Goal: Use online tool/utility: Utilize a website feature to perform a specific function

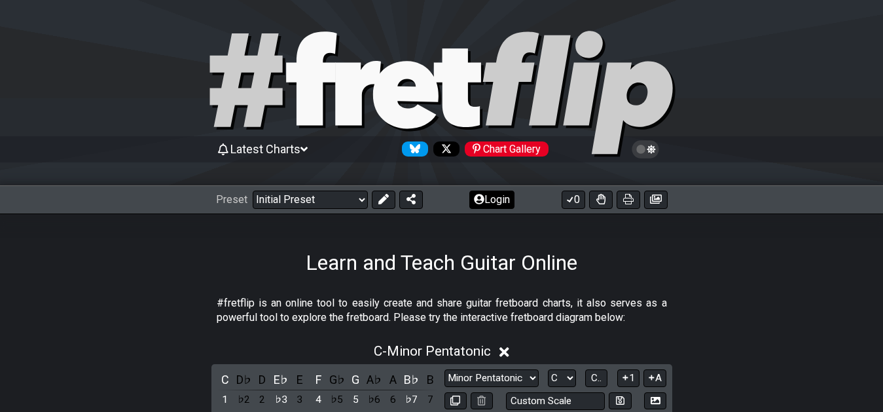
click at [489, 198] on button "Login" at bounding box center [491, 199] width 45 height 18
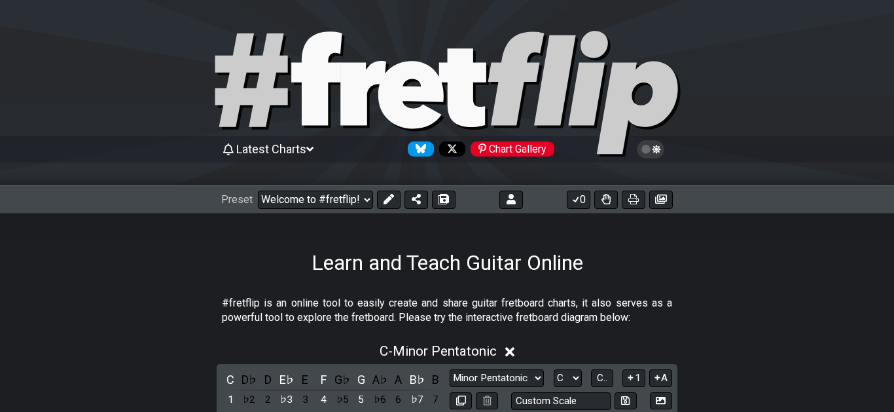
select select "C"
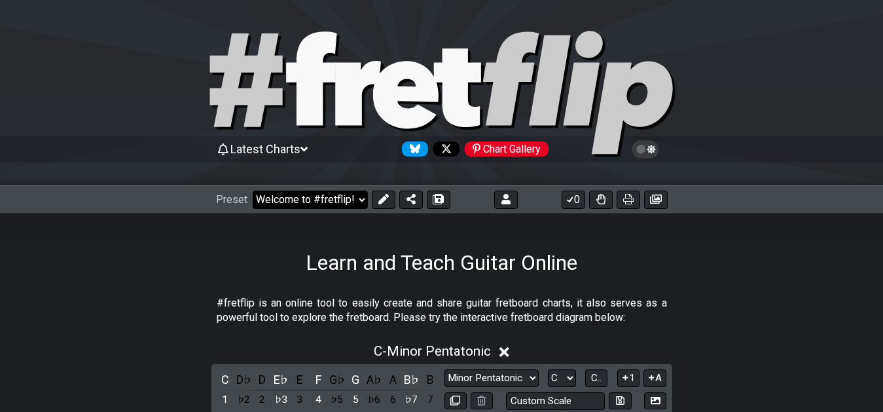
click at [359, 202] on select "Welcome to #fretflip! Initial Preset Custom Preset 7th Chord Arpeggios Template…" at bounding box center [310, 199] width 115 height 18
click option "7th Chord Arpeggios" at bounding box center [0, 0] width 0 height 0
select select "/welcome"
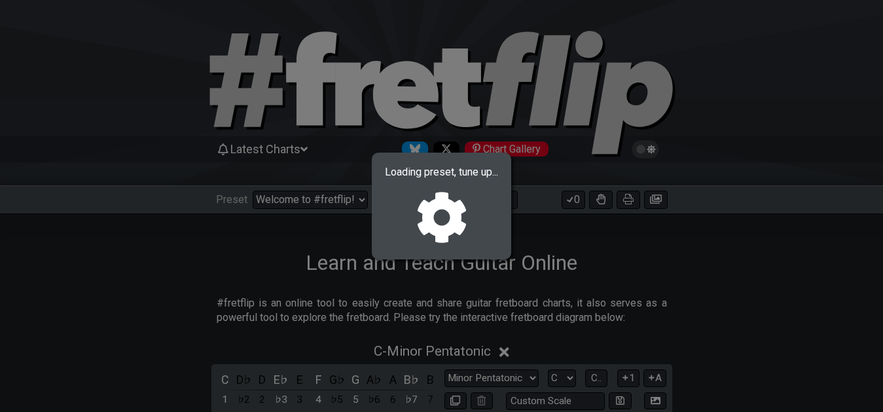
select select "F"
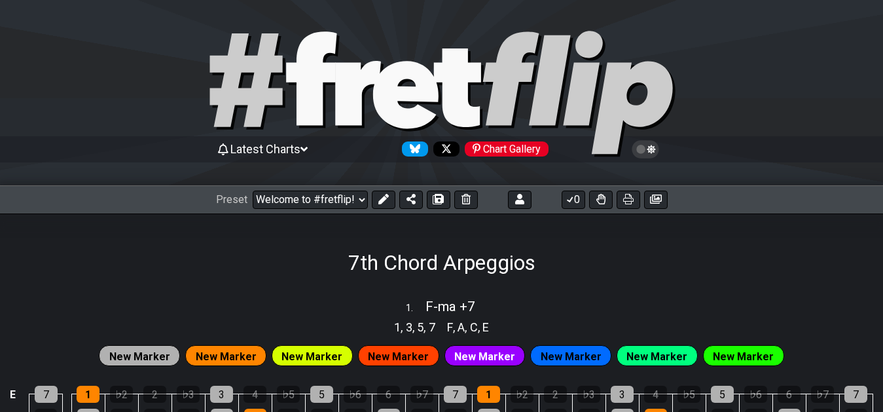
select select "/02F9A7NK"
select select "F"
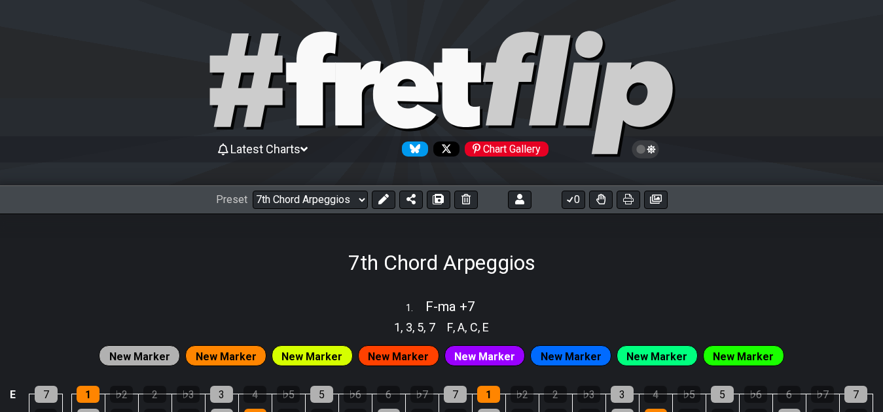
select select "F"
select select "/02F9A7NK"
select select "F"
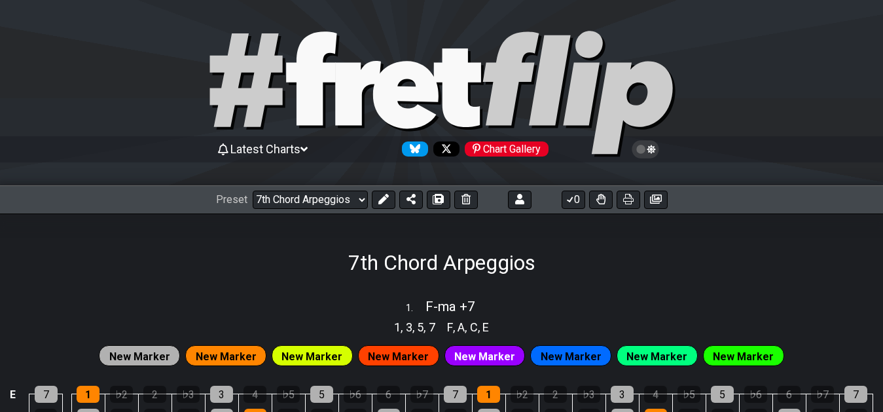
select select "F"
click option "XXX-01" at bounding box center [0, 0] width 0 height 0
select select "/02F9A7NK"
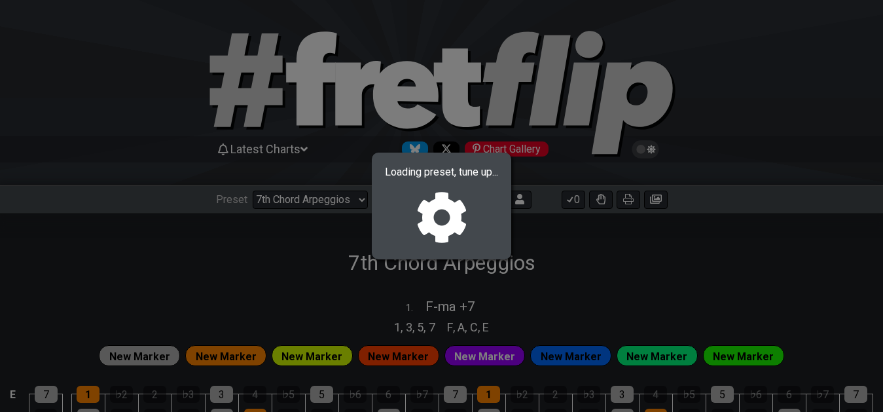
select select "F"
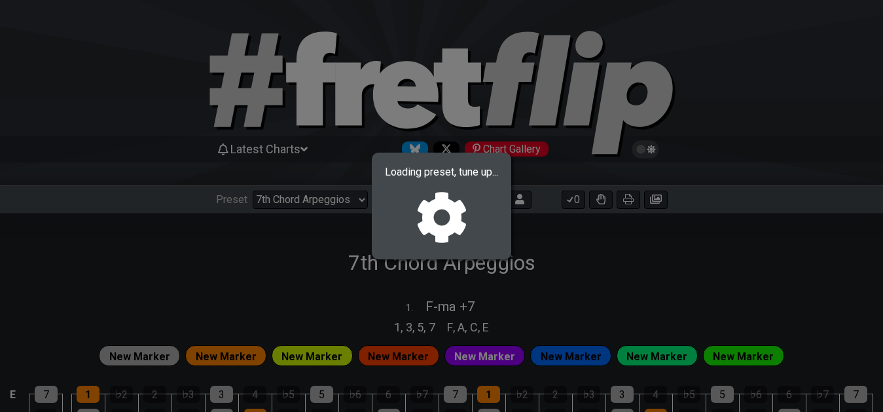
select select "F"
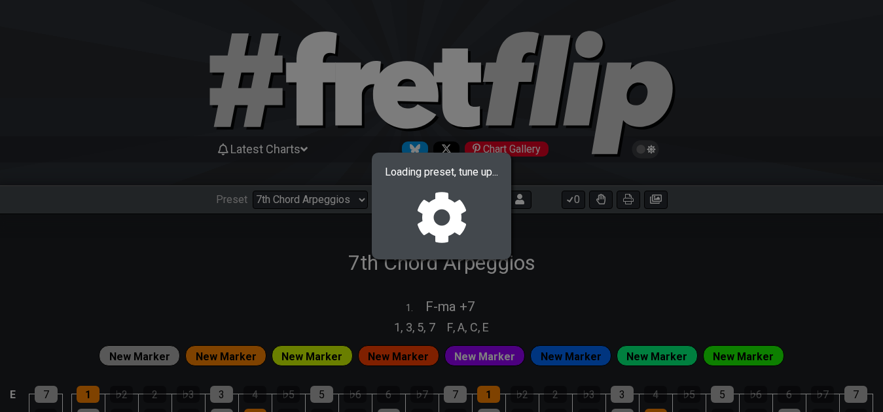
select select "F"
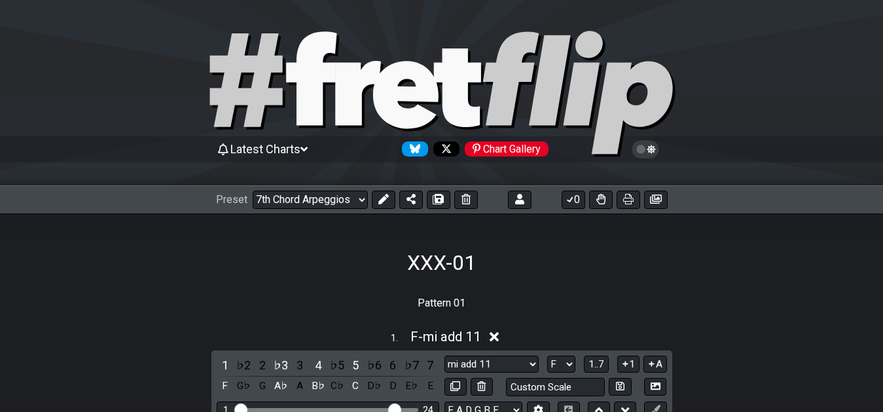
select select "/02YWF79B"
select select "ma -9 +9 #5 -7"
select select "ma #4 +6"
select select "sus +2 4 b6"
select select "mi +6"
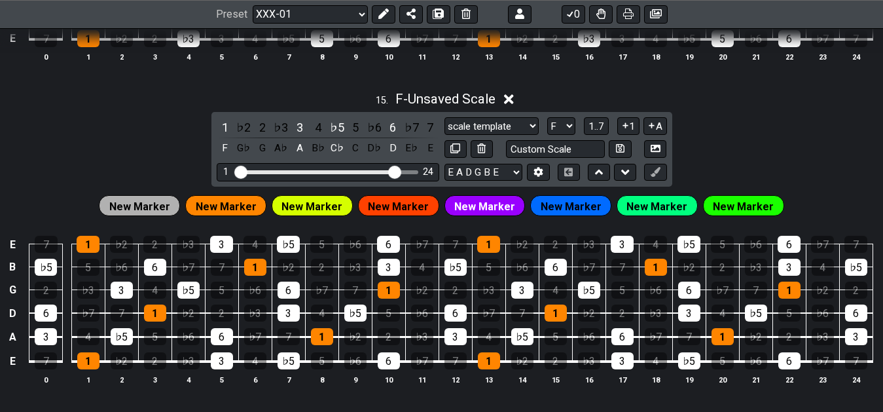
scroll to position [4807, 0]
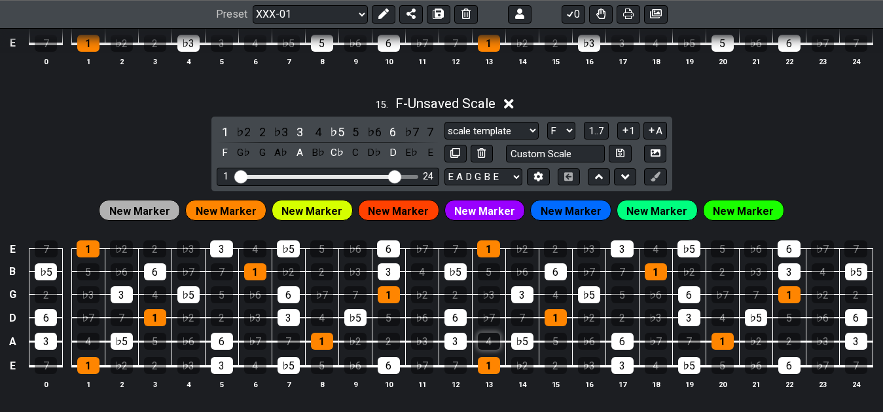
click at [376, 18] on button at bounding box center [384, 14] width 24 height 18
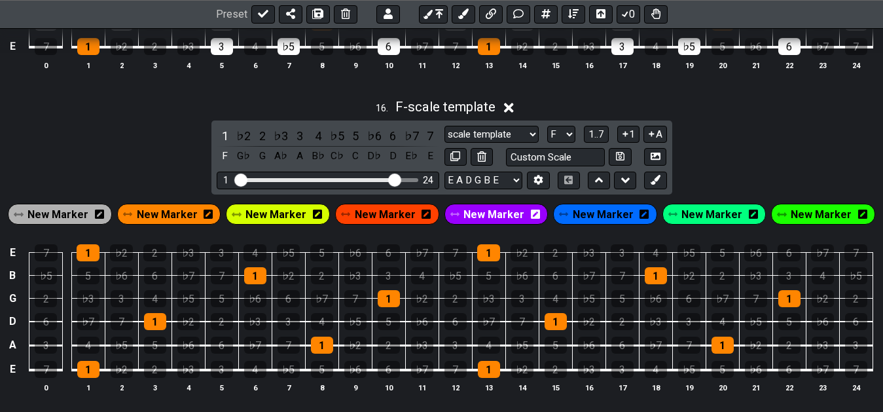
scroll to position [5077, 0]
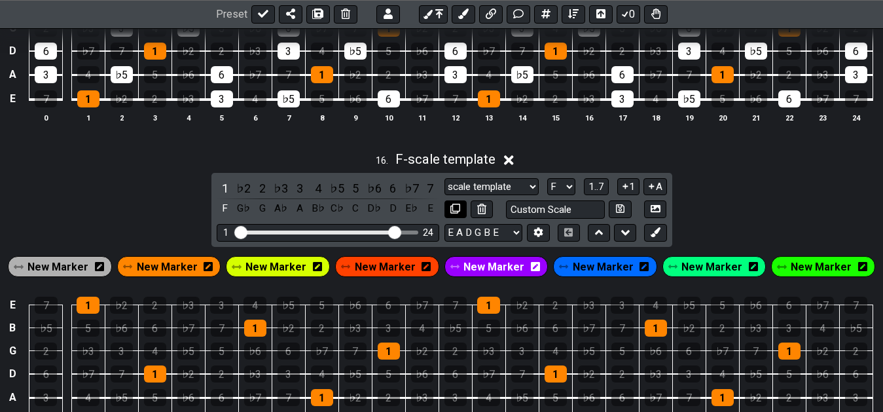
click at [456, 212] on icon at bounding box center [455, 208] width 10 height 10
select select "F"
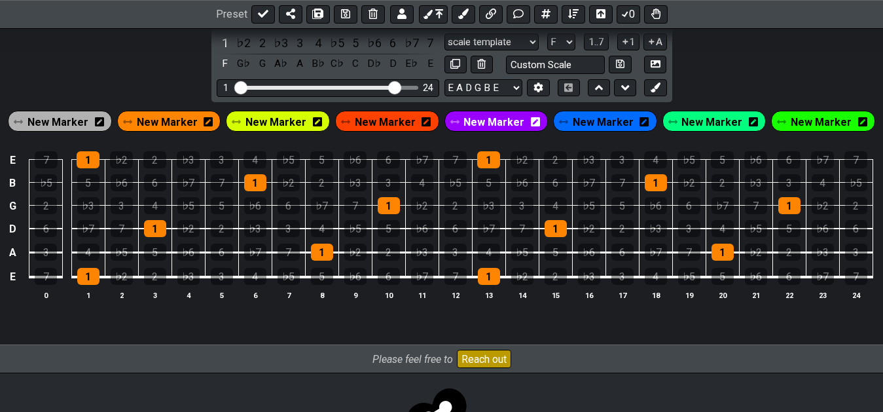
scroll to position [5277, 0]
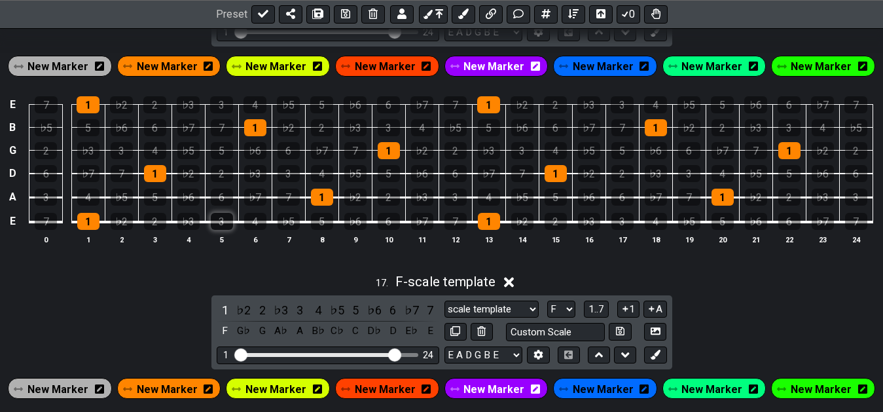
click at [218, 225] on div "3" at bounding box center [222, 221] width 22 height 17
click at [278, 204] on div "7" at bounding box center [288, 196] width 22 height 17
click at [194, 182] on div "♭2" at bounding box center [188, 173] width 22 height 17
click at [194, 153] on div "♭5" at bounding box center [188, 150] width 22 height 17
click at [249, 223] on div "4" at bounding box center [255, 221] width 22 height 17
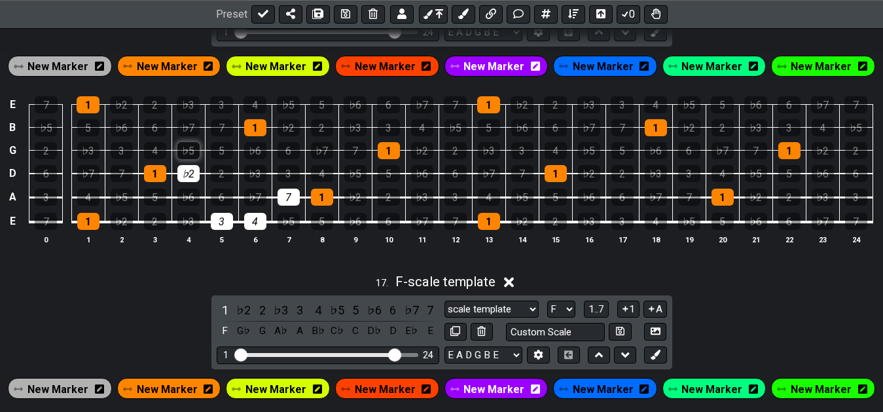
click at [196, 156] on div "♭5" at bounding box center [188, 150] width 22 height 17
click at [205, 173] on td "♭2" at bounding box center [187, 162] width 33 height 24
click at [198, 174] on div "♭2" at bounding box center [188, 173] width 22 height 17
click at [232, 225] on div "3" at bounding box center [222, 221] width 22 height 17
click at [265, 226] on div "4" at bounding box center [255, 221] width 22 height 17
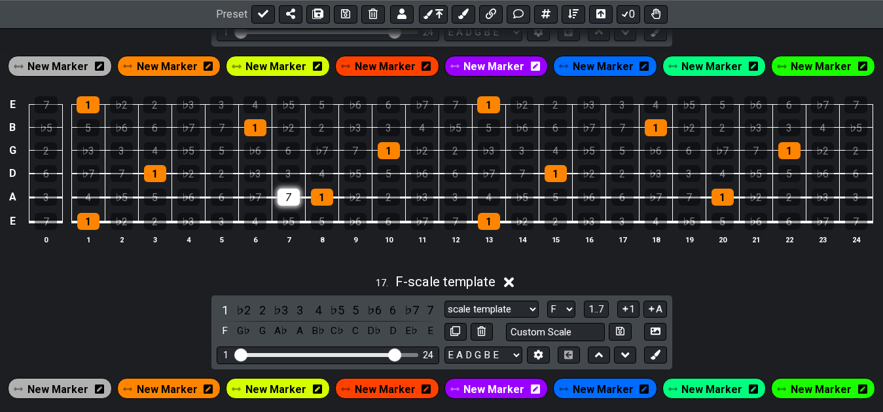
click at [282, 205] on div "7" at bounding box center [288, 196] width 22 height 17
click at [190, 221] on div "♭3" at bounding box center [188, 221] width 22 height 17
click at [253, 199] on div "♭7" at bounding box center [255, 196] width 22 height 17
click at [149, 151] on div "4" at bounding box center [155, 150] width 22 height 17
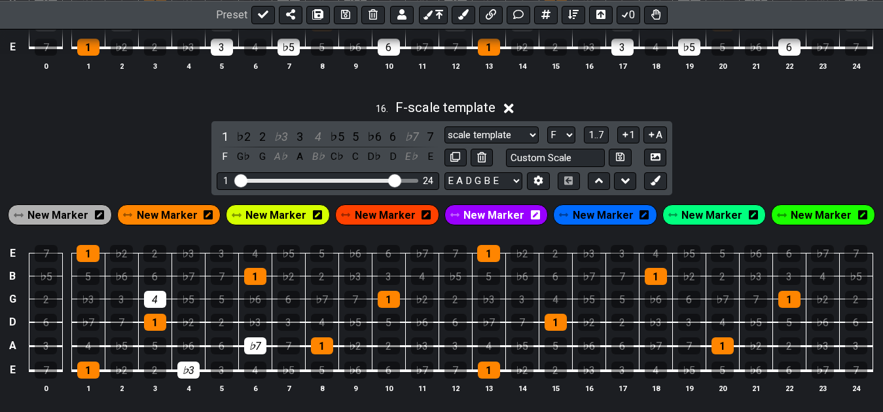
scroll to position [5077, 0]
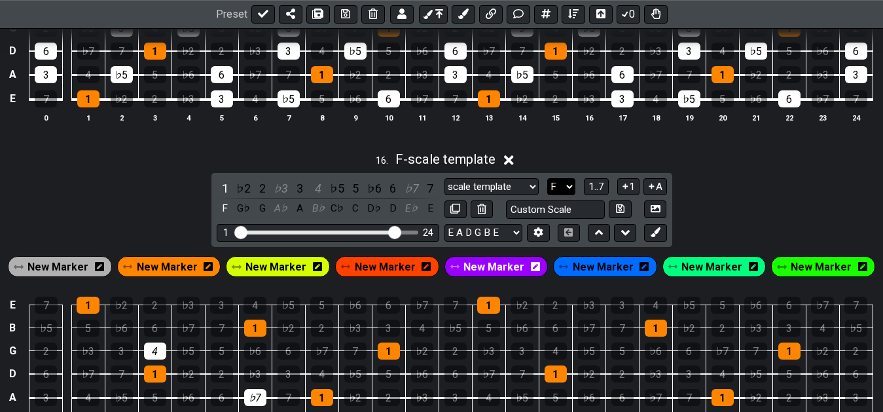
select select "A"
click option "A" at bounding box center [0, 0] width 0 height 0
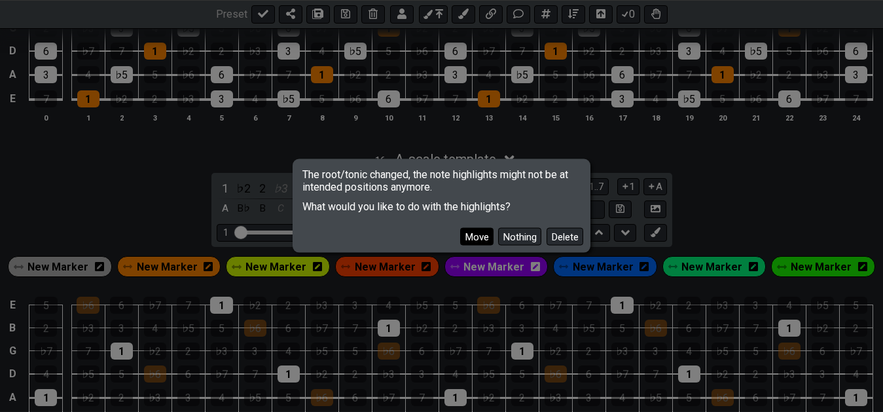
click at [486, 232] on button "Move" at bounding box center [476, 237] width 33 height 18
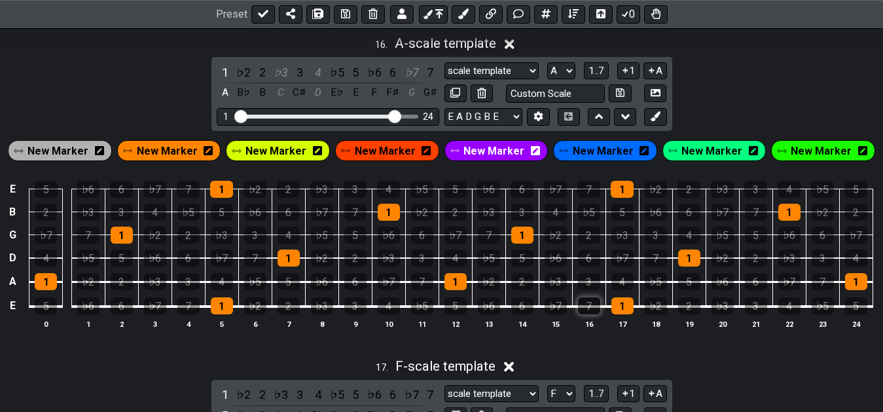
scroll to position [5210, 0]
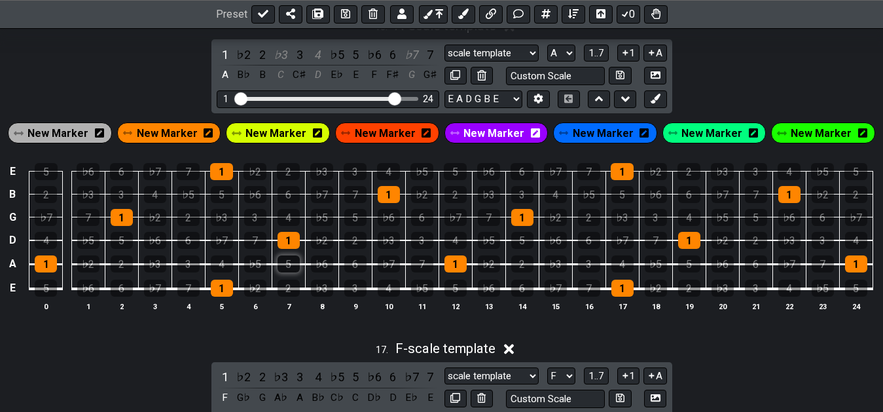
click at [289, 268] on div "5" at bounding box center [288, 263] width 22 height 17
click at [184, 247] on div "6" at bounding box center [188, 240] width 22 height 17
click at [185, 219] on div "2" at bounding box center [188, 217] width 22 height 17
click at [298, 275] on td "2" at bounding box center [288, 276] width 33 height 25
click at [278, 268] on div "5" at bounding box center [288, 263] width 22 height 17
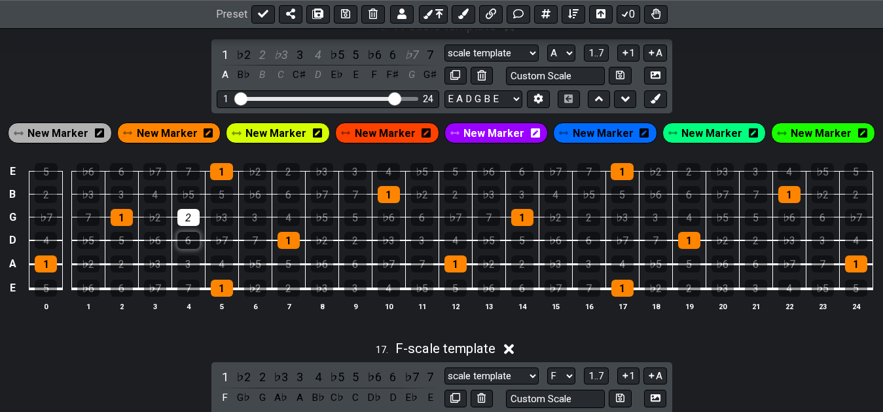
click at [186, 240] on div "6" at bounding box center [188, 240] width 22 height 17
click at [192, 211] on td "2" at bounding box center [187, 205] width 33 height 23
click at [184, 220] on div "2" at bounding box center [188, 217] width 22 height 17
click at [281, 62] on div "♭3" at bounding box center [280, 55] width 17 height 18
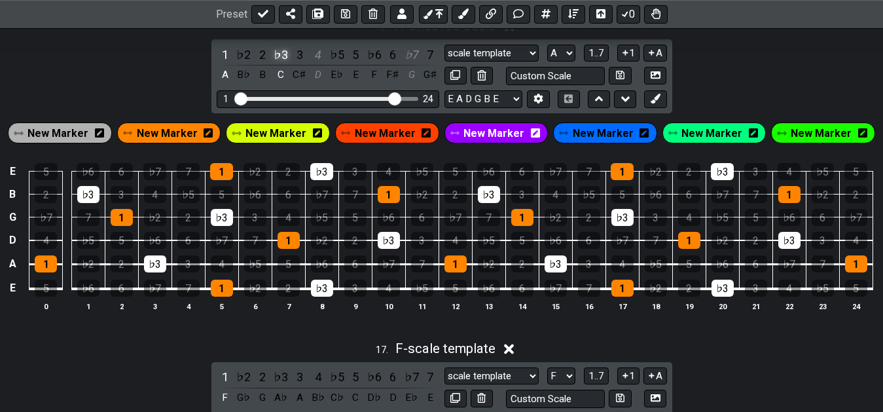
click at [281, 62] on div "♭3" at bounding box center [280, 55] width 17 height 18
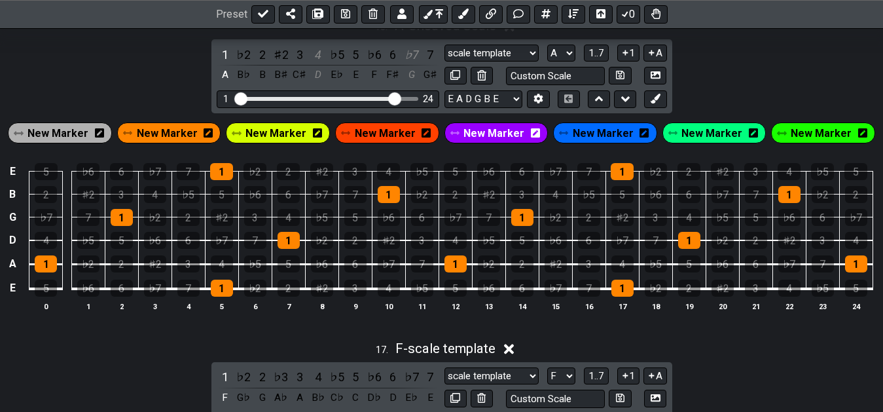
click at [281, 62] on div "♯2" at bounding box center [280, 55] width 17 height 18
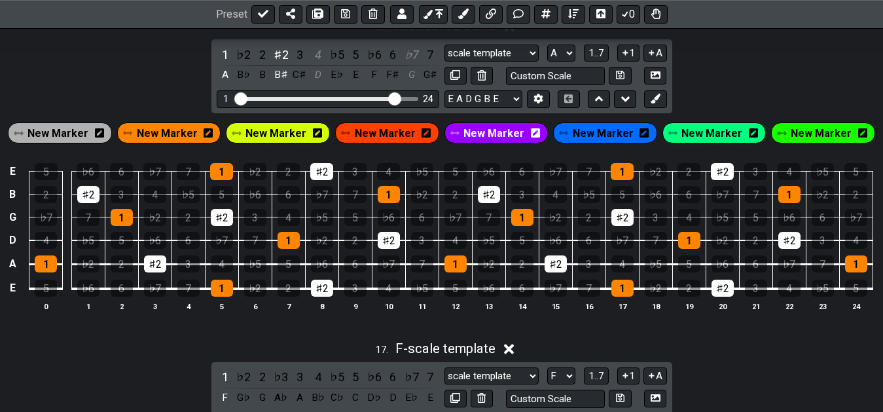
click at [327, 56] on div "1 ♭2 2 ♯2 3 4 ♭5 5 ♭6 6 ♭7 7 A B♭ B B♯ C♯ D E♭ E F F♯ G G♯" at bounding box center [328, 65] width 222 height 39
click at [319, 58] on div "4" at bounding box center [317, 55] width 17 height 18
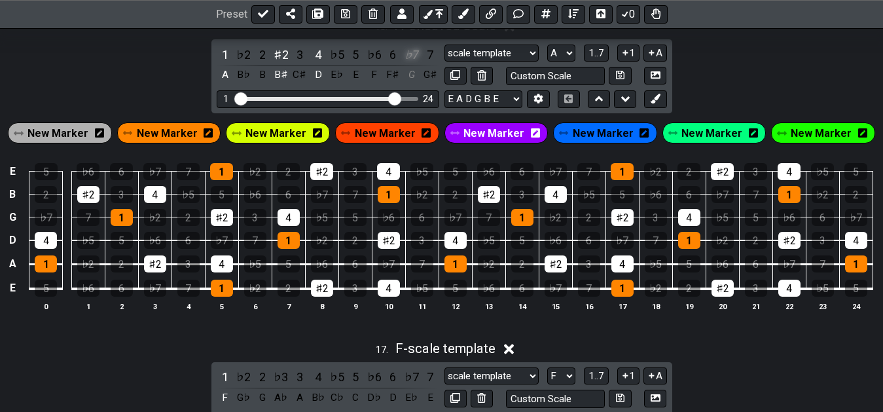
click at [416, 58] on div "♭7" at bounding box center [411, 55] width 17 height 18
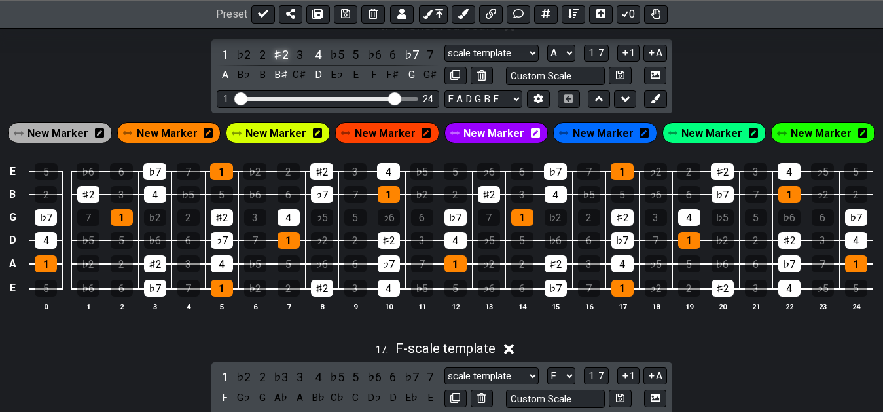
click at [276, 58] on div "♯2" at bounding box center [280, 55] width 17 height 18
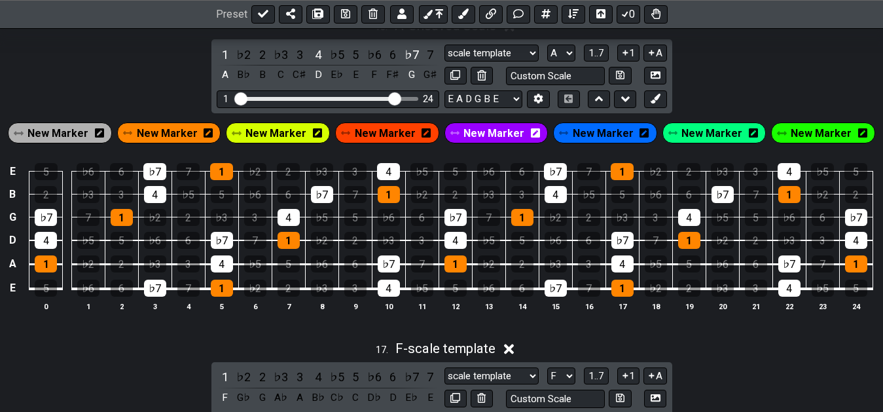
click at [276, 58] on div "♭3" at bounding box center [280, 55] width 17 height 18
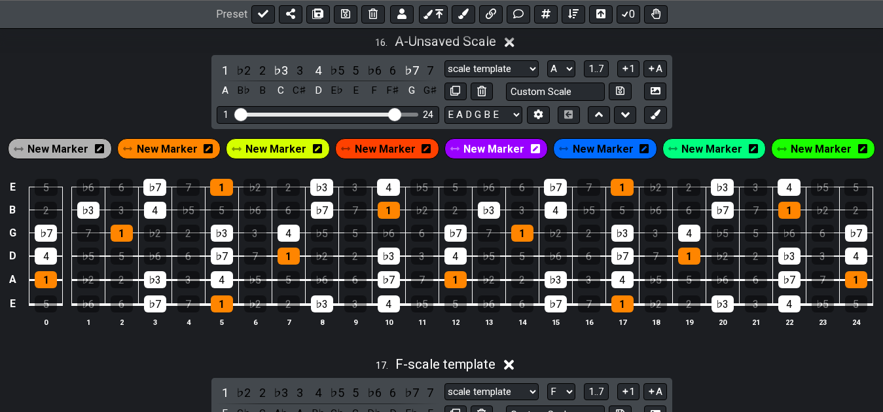
scroll to position [5212, 0]
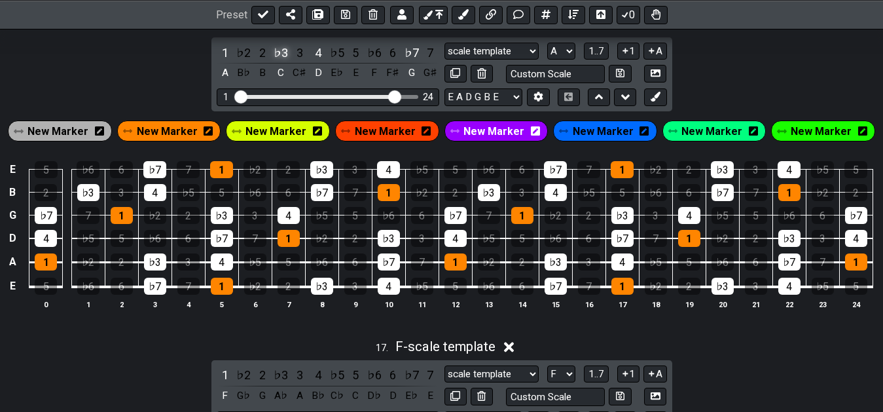
click at [278, 58] on div "♭3" at bounding box center [280, 53] width 17 height 18
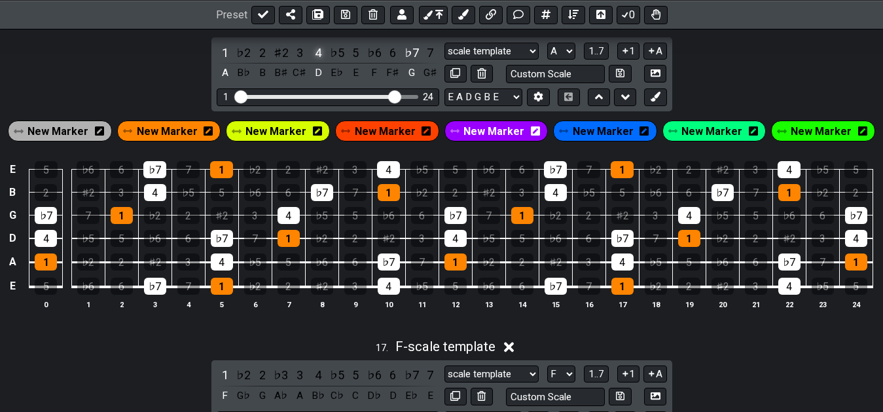
click at [324, 58] on div "4" at bounding box center [317, 53] width 17 height 18
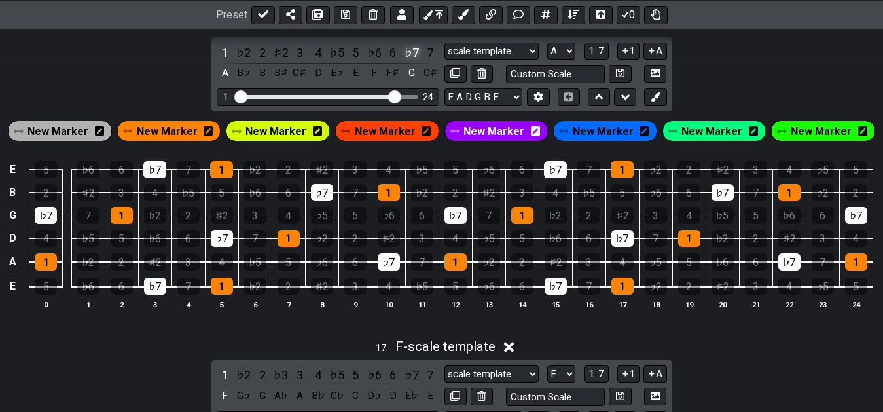
click at [415, 57] on div "♭7" at bounding box center [411, 53] width 17 height 18
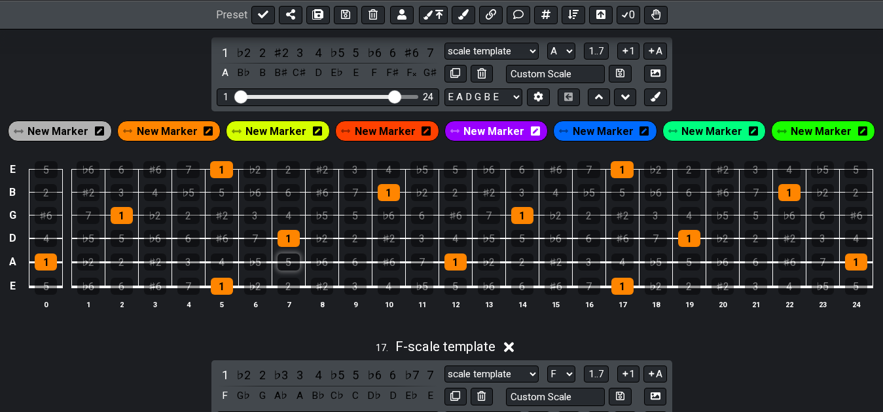
click at [288, 269] on div "5" at bounding box center [288, 261] width 22 height 17
click at [186, 242] on div "6" at bounding box center [188, 238] width 22 height 17
click at [187, 213] on div "2" at bounding box center [188, 215] width 22 height 17
click at [381, 289] on div "4" at bounding box center [389, 285] width 22 height 17
click at [357, 241] on div "2" at bounding box center [355, 238] width 22 height 17
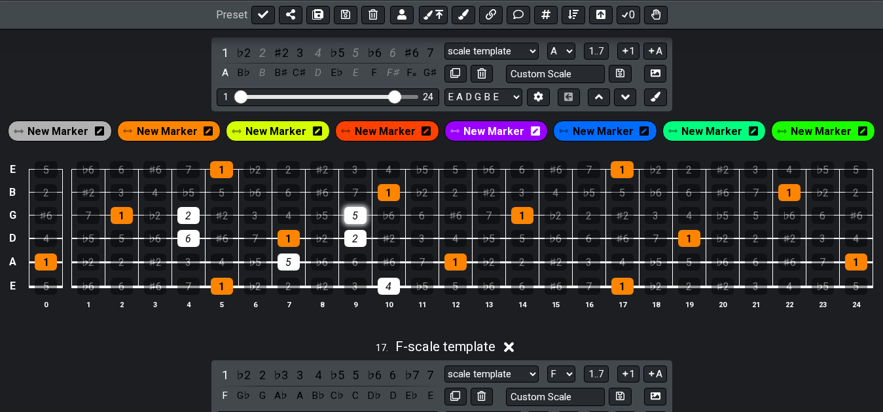
click at [355, 221] on div "5" at bounding box center [355, 215] width 22 height 17
drag, startPoint x: 190, startPoint y: 221, endPoint x: 190, endPoint y: 237, distance: 15.7
click at [190, 224] on div "2" at bounding box center [188, 215] width 22 height 17
click at [191, 242] on div "6" at bounding box center [188, 238] width 22 height 17
drag, startPoint x: 283, startPoint y: 261, endPoint x: 341, endPoint y: 280, distance: 60.6
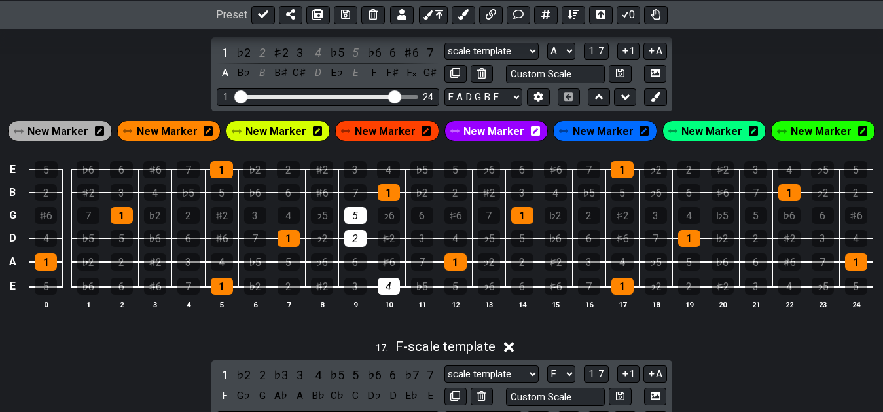
click at [285, 261] on div "5" at bounding box center [288, 261] width 22 height 17
click at [290, 266] on div "5" at bounding box center [288, 261] width 22 height 17
click at [294, 268] on div "5" at bounding box center [288, 261] width 22 height 17
click at [289, 224] on div "4" at bounding box center [288, 215] width 22 height 17
drag, startPoint x: 355, startPoint y: 219, endPoint x: 357, endPoint y: 245, distance: 26.2
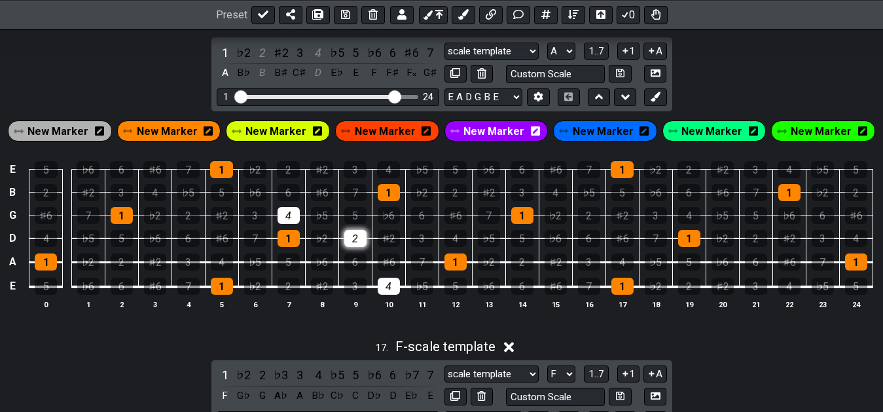
click at [356, 222] on div "5" at bounding box center [355, 215] width 22 height 17
click at [357, 245] on div "2" at bounding box center [355, 238] width 22 height 17
click at [321, 289] on div "♯2" at bounding box center [322, 285] width 22 height 17
click at [386, 264] on div "♯6" at bounding box center [389, 261] width 22 height 17
click at [387, 292] on div "4" at bounding box center [389, 285] width 22 height 17
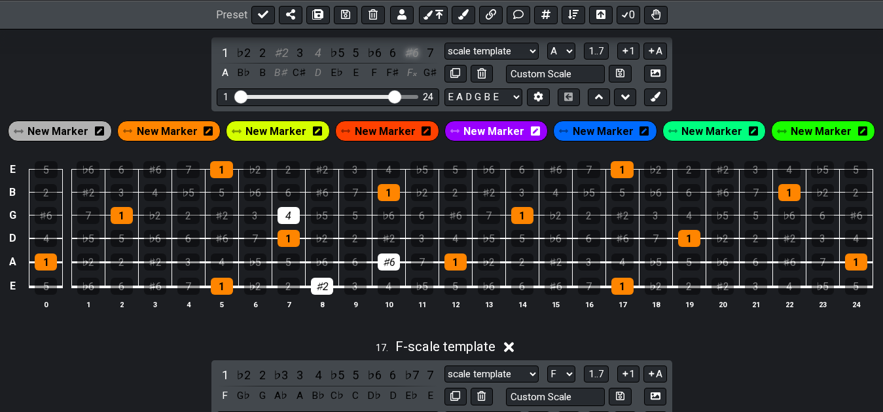
click at [406, 61] on div "♯6" at bounding box center [411, 53] width 17 height 18
click at [387, 270] on div "♭7" at bounding box center [389, 261] width 22 height 17
click at [320, 286] on div "♯2" at bounding box center [322, 285] width 22 height 17
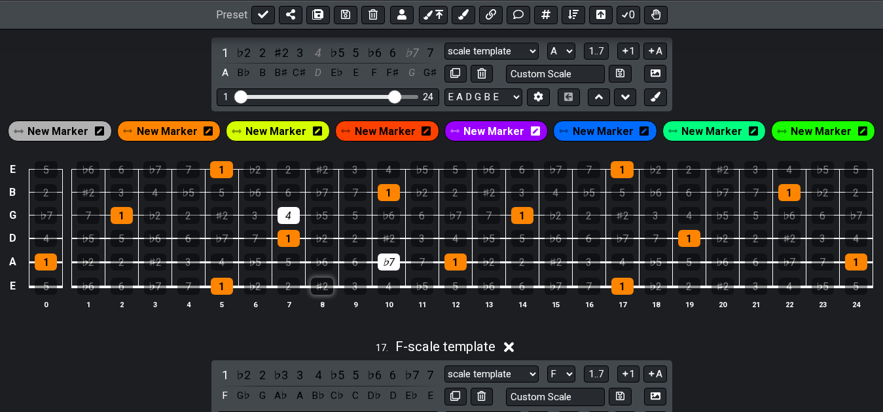
click at [319, 285] on div "♯2" at bounding box center [322, 285] width 22 height 17
click at [325, 294] on div "♯2" at bounding box center [322, 285] width 22 height 17
click at [281, 58] on div "♯2" at bounding box center [280, 53] width 17 height 18
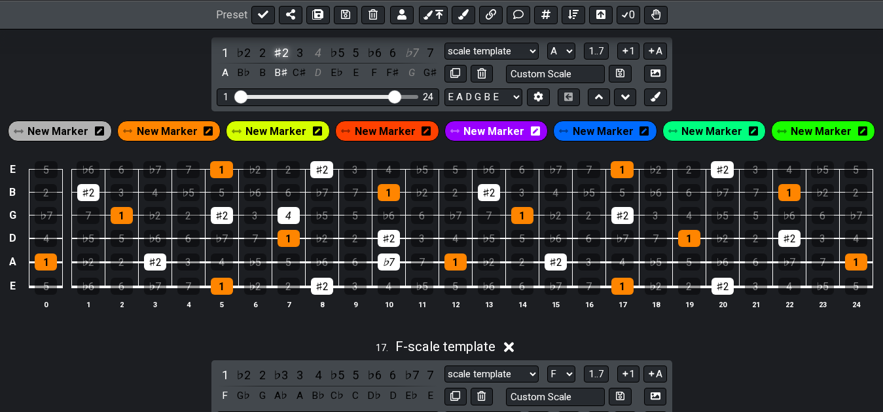
click at [281, 58] on div "♯2" at bounding box center [280, 53] width 17 height 18
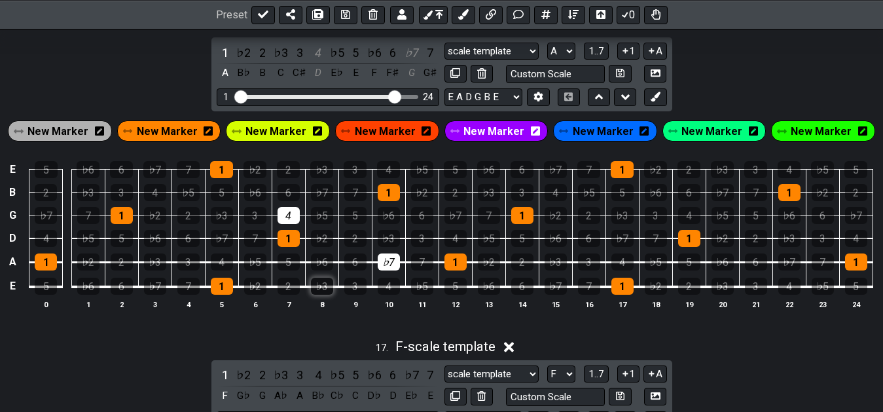
click at [326, 294] on div "♭3" at bounding box center [322, 285] width 22 height 17
click at [152, 294] on div "♭7" at bounding box center [155, 285] width 22 height 17
click at [219, 262] on div "4" at bounding box center [222, 261] width 22 height 17
click at [125, 242] on div "5" at bounding box center [122, 238] width 22 height 17
click at [324, 292] on div "♭3" at bounding box center [322, 285] width 22 height 17
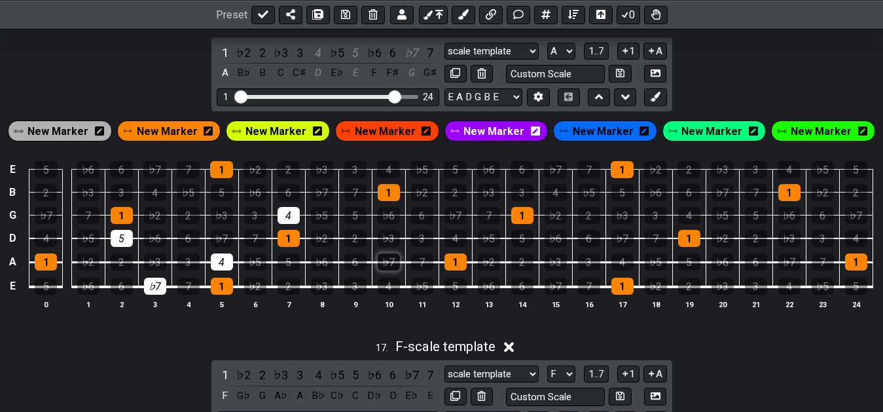
click at [389, 266] on div "♭7" at bounding box center [389, 261] width 22 height 17
click at [289, 217] on div "4" at bounding box center [288, 215] width 22 height 17
click at [88, 287] on div "♭6" at bounding box center [88, 285] width 22 height 17
click at [226, 263] on div "4" at bounding box center [222, 261] width 22 height 17
click at [155, 289] on div "♭7" at bounding box center [155, 285] width 22 height 17
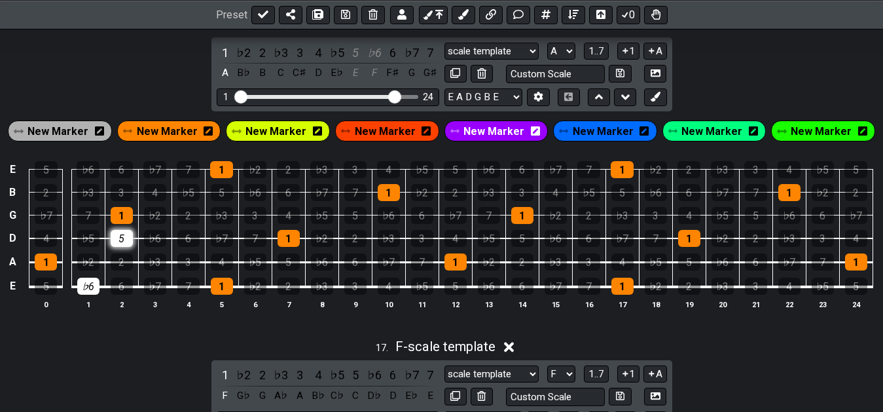
click at [118, 245] on div "5" at bounding box center [122, 238] width 22 height 17
click at [95, 292] on div "♭6" at bounding box center [88, 285] width 22 height 17
click at [193, 263] on div "3" at bounding box center [188, 261] width 22 height 17
click at [182, 242] on div "6" at bounding box center [188, 238] width 22 height 17
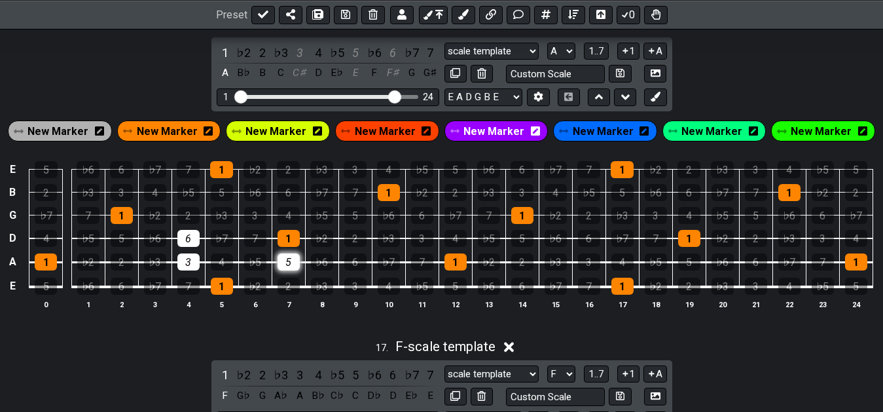
click at [281, 268] on div "5" at bounding box center [288, 261] width 22 height 17
click at [156, 293] on div "♭7" at bounding box center [155, 285] width 22 height 17
click at [91, 292] on div "♭6" at bounding box center [88, 285] width 22 height 17
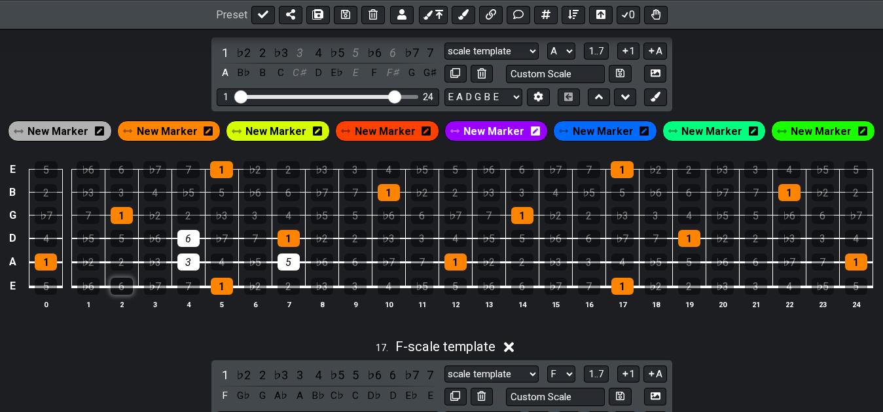
click at [111, 291] on div "6" at bounding box center [122, 285] width 22 height 17
click at [128, 294] on div "6" at bounding box center [122, 285] width 22 height 17
click at [222, 294] on div "1" at bounding box center [222, 285] width 22 height 17
click at [184, 268] on div "3" at bounding box center [188, 261] width 22 height 17
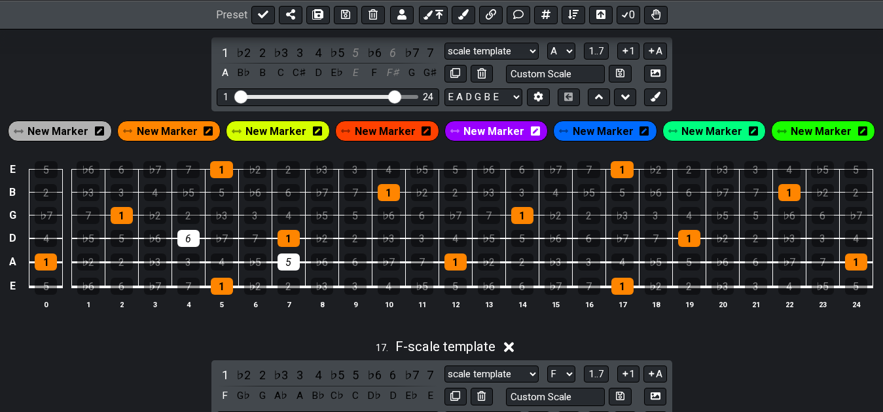
click at [184, 211] on td "2" at bounding box center [187, 203] width 33 height 23
click at [186, 224] on div "2" at bounding box center [188, 215] width 22 height 17
click at [325, 293] on div "♭3" at bounding box center [322, 285] width 22 height 17
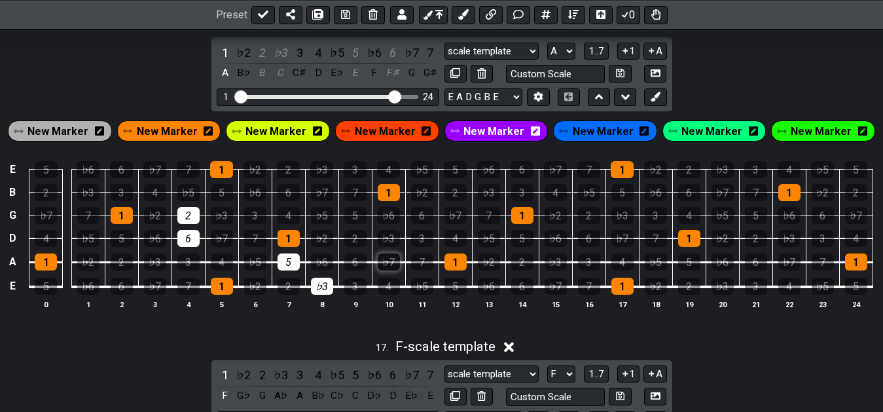
click at [391, 269] on div "♭7" at bounding box center [389, 261] width 22 height 17
click at [292, 267] on div "5" at bounding box center [288, 261] width 22 height 17
click at [281, 217] on div "4" at bounding box center [288, 215] width 22 height 17
click at [198, 219] on div "2" at bounding box center [188, 215] width 22 height 17
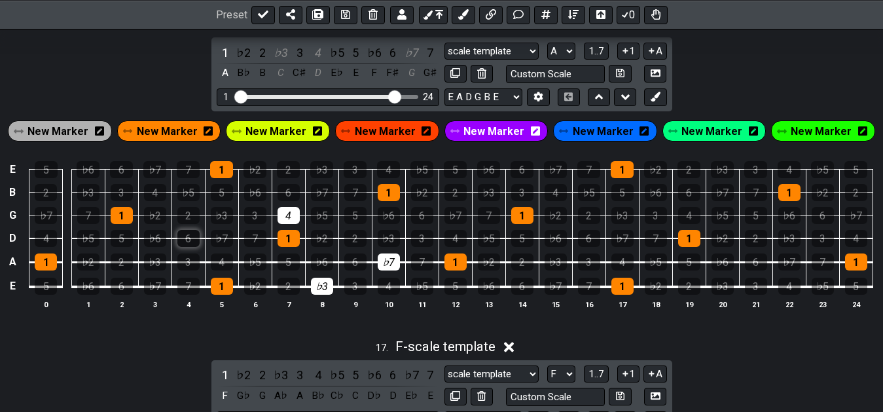
click at [185, 238] on div "6" at bounding box center [188, 238] width 22 height 17
click at [329, 294] on div "♭3" at bounding box center [322, 285] width 22 height 17
click at [380, 270] on div "♭7" at bounding box center [389, 261] width 22 height 17
click at [301, 222] on td "1" at bounding box center [288, 227] width 33 height 24
click at [290, 216] on div "4" at bounding box center [288, 215] width 22 height 17
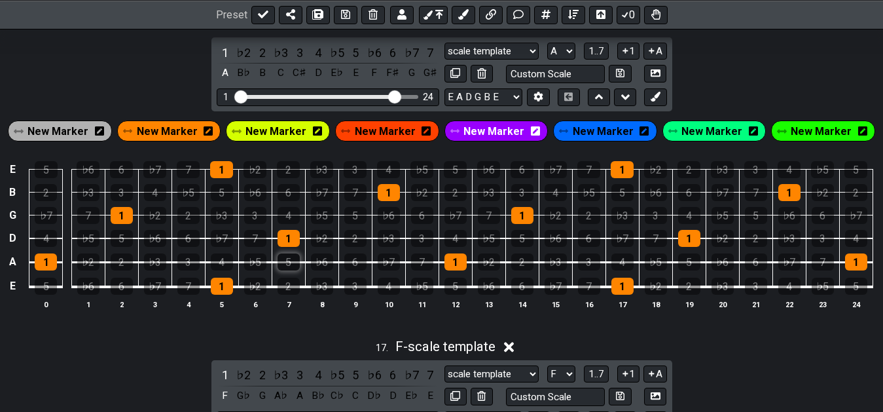
click at [288, 265] on div "5" at bounding box center [288, 261] width 22 height 17
click at [190, 241] on div "6" at bounding box center [188, 238] width 22 height 17
click at [188, 221] on div "2" at bounding box center [188, 215] width 22 height 17
click at [289, 265] on div "5" at bounding box center [288, 261] width 22 height 17
click at [199, 243] on div "6" at bounding box center [188, 238] width 22 height 17
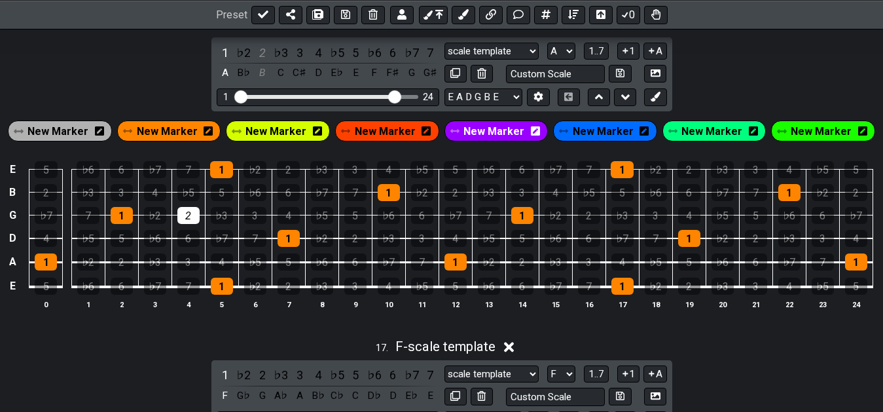
click at [198, 228] on td "6" at bounding box center [187, 227] width 33 height 24
click at [191, 224] on div "2" at bounding box center [188, 215] width 22 height 17
click at [93, 292] on div "♭6" at bounding box center [88, 285] width 22 height 17
click at [87, 294] on div "♭6" at bounding box center [88, 285] width 22 height 17
click at [117, 292] on div "6" at bounding box center [122, 285] width 22 height 17
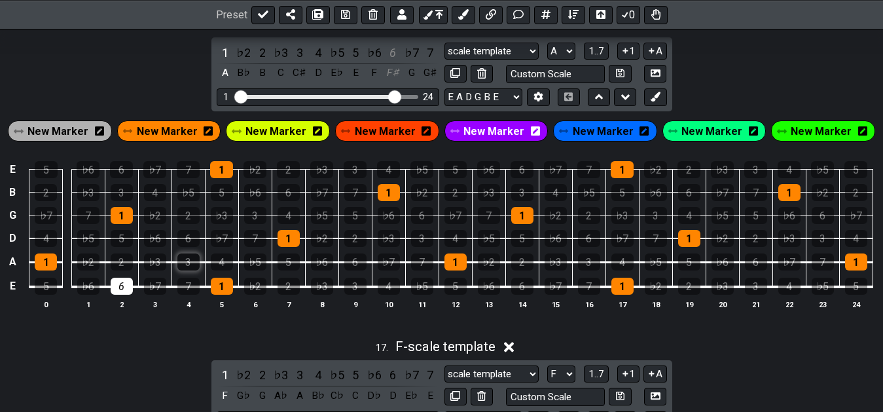
click at [179, 266] on div "3" at bounding box center [188, 261] width 22 height 17
click at [116, 245] on div "5" at bounding box center [122, 238] width 22 height 17
click at [120, 281] on td "6" at bounding box center [121, 274] width 33 height 25
drag, startPoint x: 126, startPoint y: 289, endPoint x: 150, endPoint y: 292, distance: 23.8
click at [127, 289] on div "6" at bounding box center [122, 285] width 22 height 17
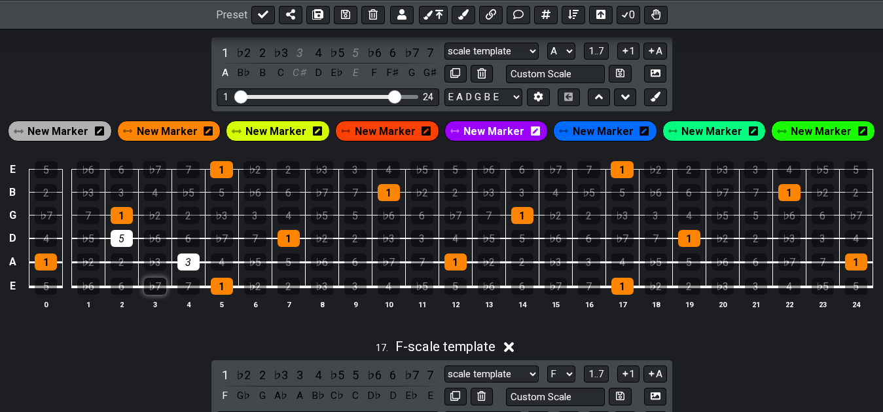
click at [154, 293] on div "♭7" at bounding box center [155, 285] width 22 height 17
click at [224, 268] on div "4" at bounding box center [222, 261] width 22 height 17
drag, startPoint x: 192, startPoint y: 269, endPoint x: 169, endPoint y: 306, distance: 44.1
click at [192, 270] on div "3" at bounding box center [188, 261] width 22 height 17
click at [319, 57] on div "4" at bounding box center [317, 53] width 17 height 18
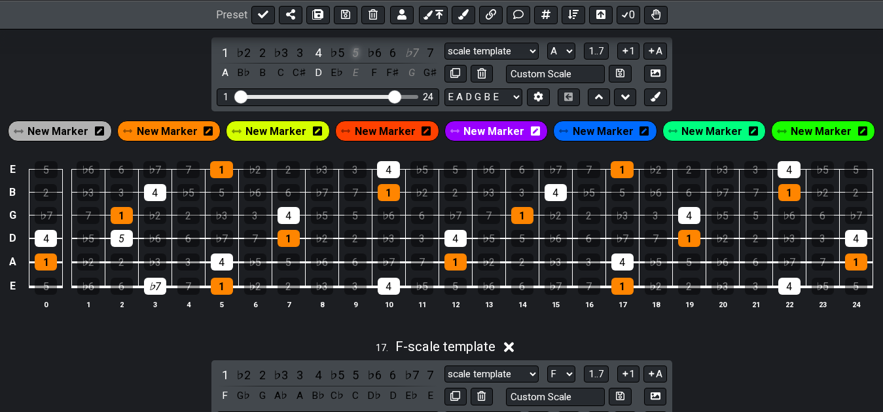
click at [351, 60] on div "5" at bounding box center [355, 53] width 17 height 18
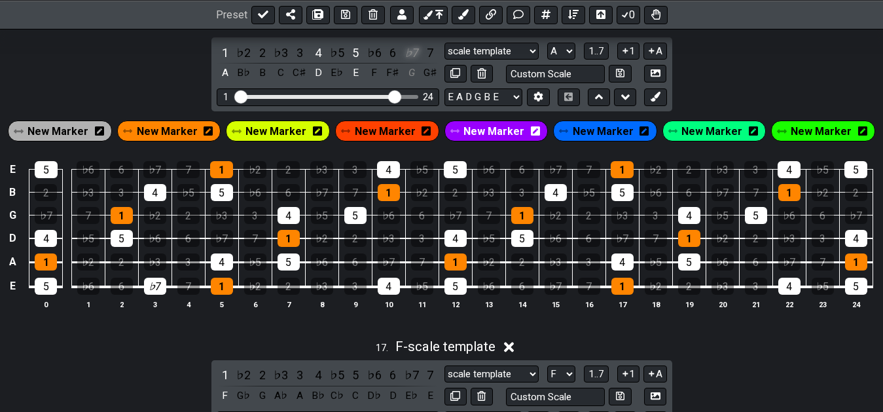
click at [411, 62] on div "♭7" at bounding box center [411, 53] width 17 height 18
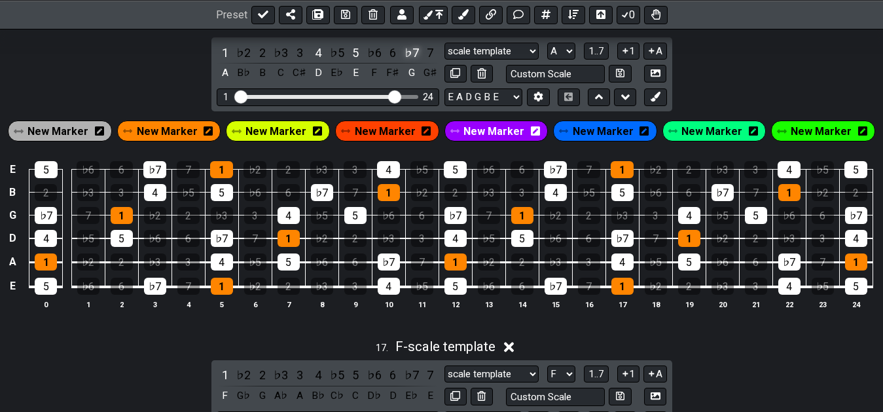
click at [405, 54] on div "♭7" at bounding box center [411, 53] width 17 height 18
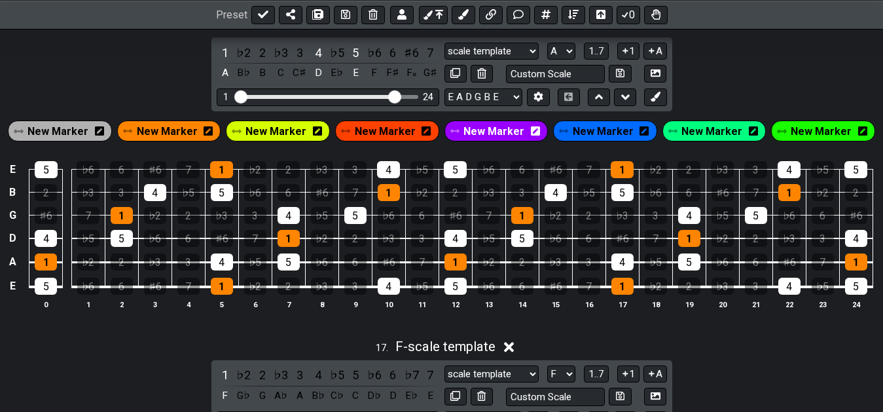
click at [346, 60] on div "1 ♭2 2 ♭3 3 4 ♭5 5 ♭6 6 ♯6 7 A B♭ B C C♯ D E♭ E F F♯ F𝄪 G♯" at bounding box center [328, 63] width 222 height 39
click at [323, 60] on div "4" at bounding box center [317, 53] width 17 height 18
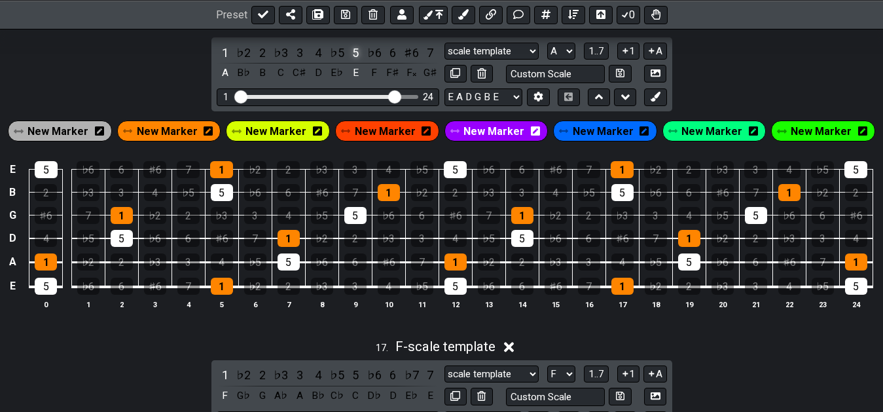
click at [357, 58] on div "5" at bounding box center [355, 53] width 17 height 18
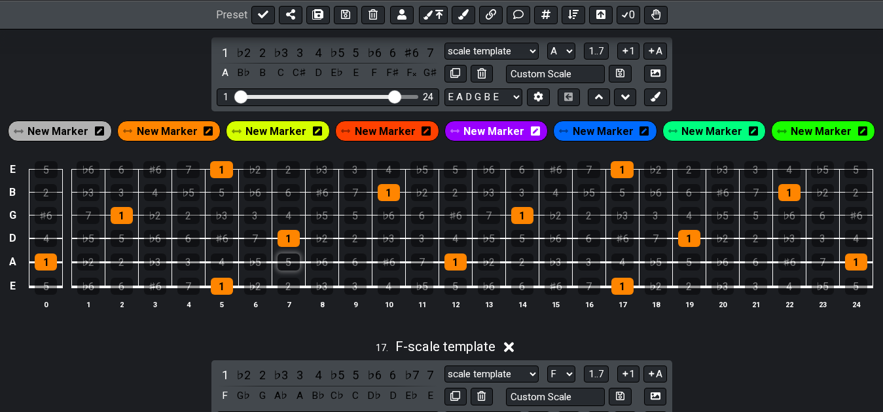
click at [288, 264] on div "5" at bounding box center [288, 261] width 22 height 17
click at [200, 250] on td "3" at bounding box center [187, 250] width 33 height 24
click at [188, 239] on div "6" at bounding box center [188, 238] width 22 height 17
click at [190, 222] on div "2" at bounding box center [188, 215] width 22 height 17
click at [256, 62] on div "2" at bounding box center [262, 53] width 17 height 18
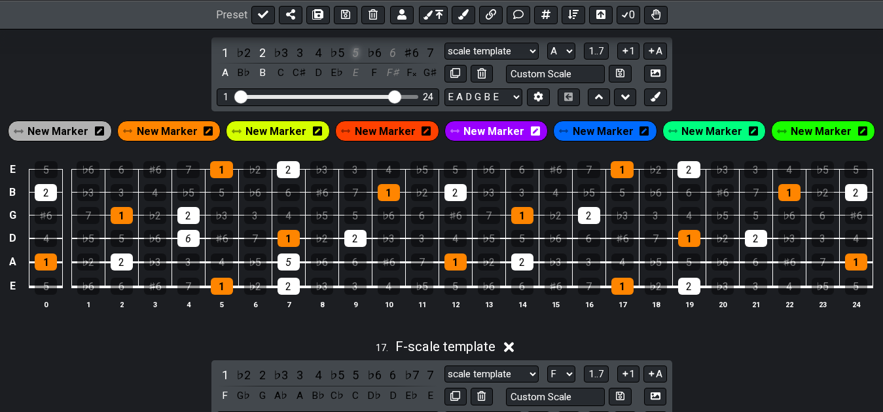
click at [359, 60] on div "5" at bounding box center [355, 53] width 17 height 18
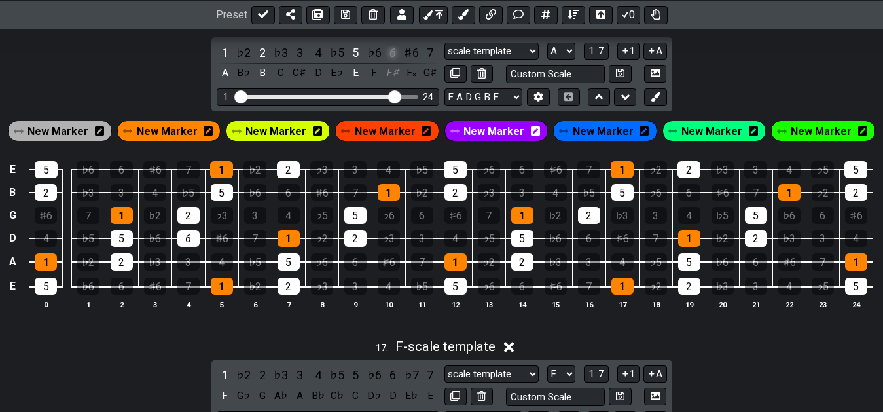
click at [394, 62] on div "6" at bounding box center [392, 53] width 17 height 18
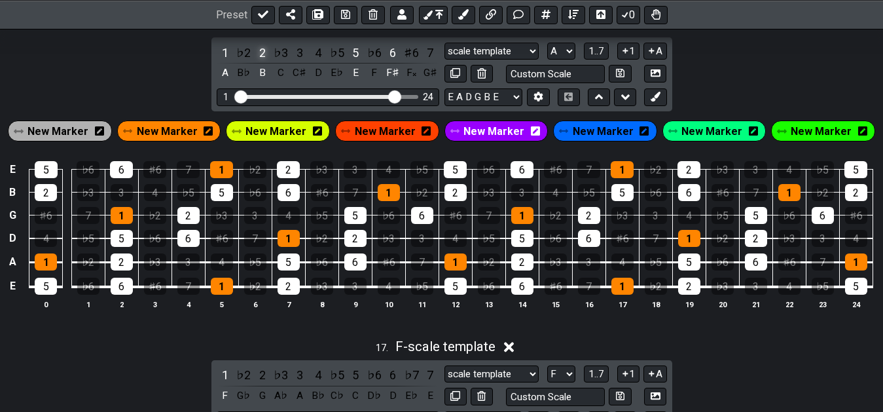
click at [258, 54] on div "2" at bounding box center [262, 53] width 17 height 18
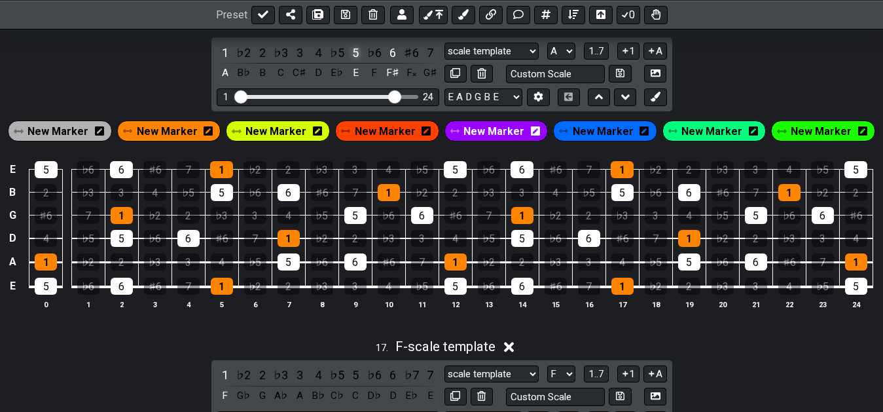
click at [356, 59] on div "5" at bounding box center [355, 53] width 17 height 18
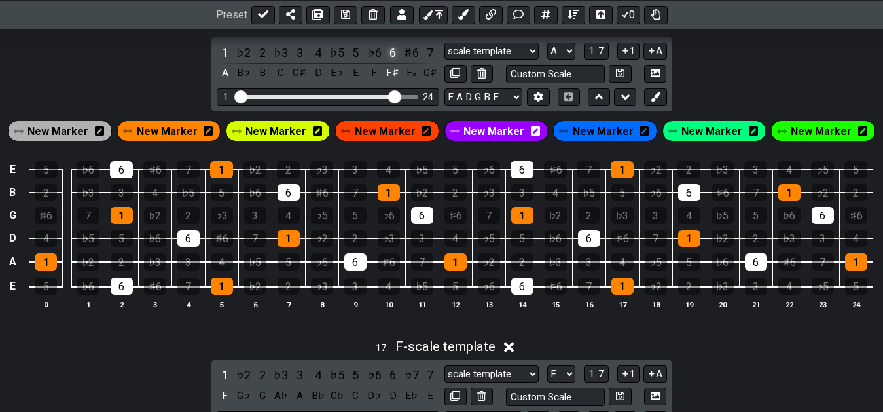
click at [394, 58] on div "6" at bounding box center [392, 53] width 17 height 18
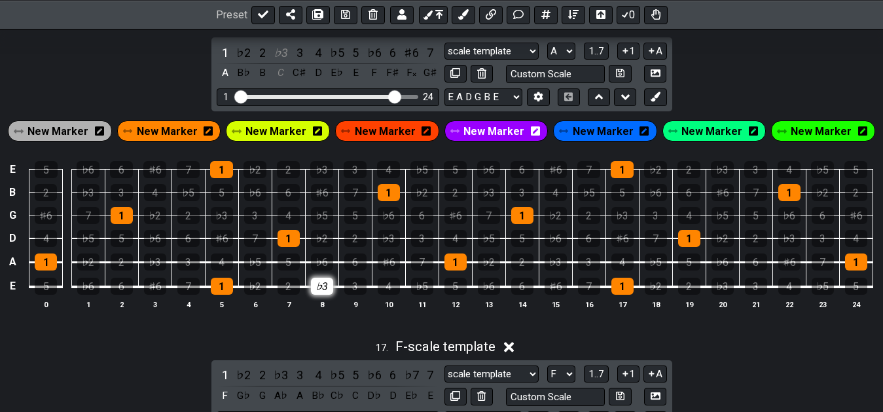
click at [325, 293] on div "♭3" at bounding box center [322, 285] width 22 height 17
click at [387, 293] on div "4" at bounding box center [389, 285] width 22 height 17
drag, startPoint x: 391, startPoint y: 261, endPoint x: 409, endPoint y: 268, distance: 19.1
click at [395, 263] on div "♯6" at bounding box center [389, 261] width 22 height 17
click at [280, 60] on div "♭3" at bounding box center [280, 53] width 17 height 18
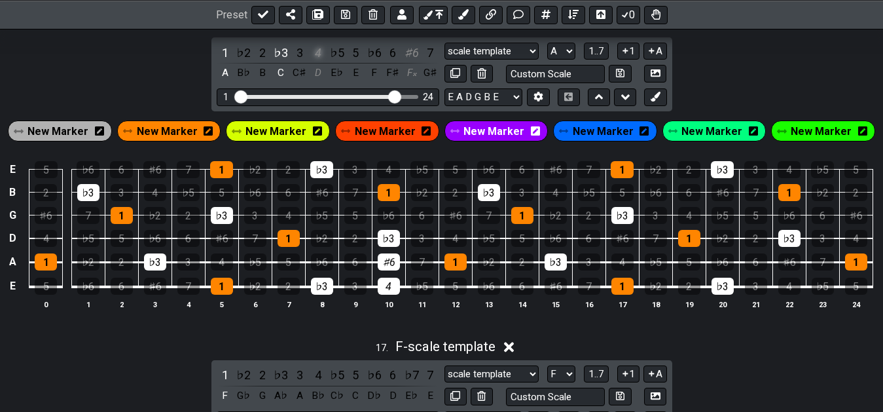
click at [319, 60] on div "4" at bounding box center [317, 53] width 17 height 18
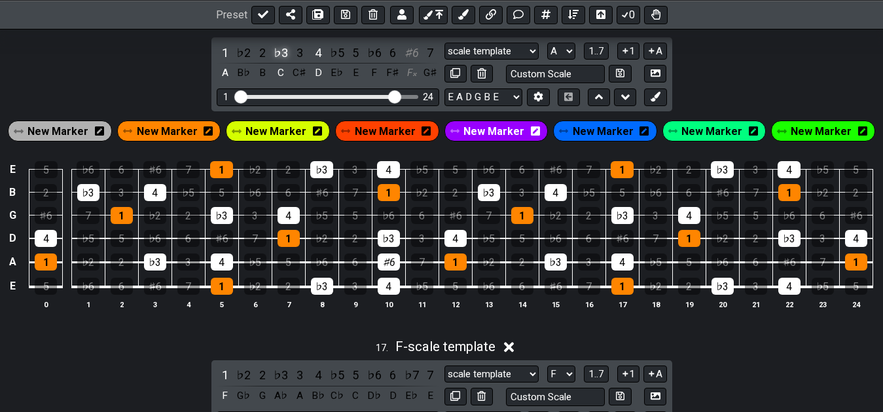
click at [274, 52] on div "♭3" at bounding box center [280, 53] width 17 height 18
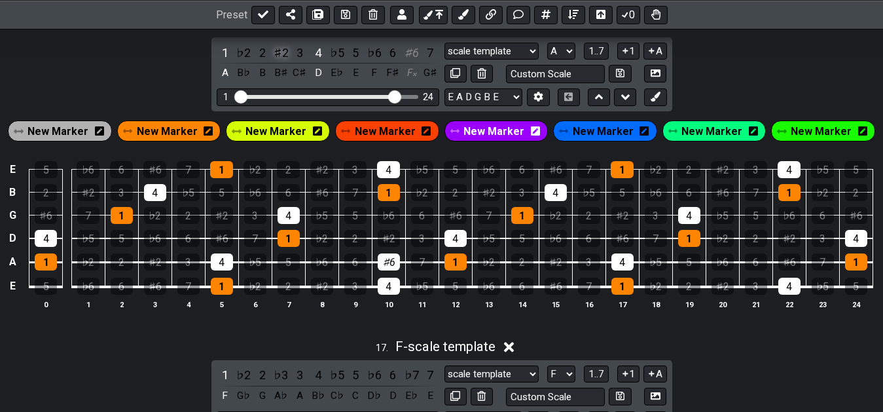
click at [277, 57] on div "♯2" at bounding box center [280, 53] width 17 height 18
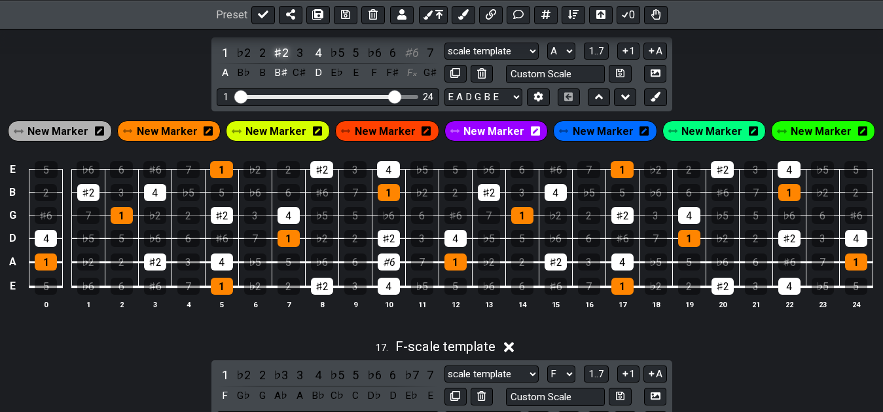
click at [277, 57] on div "♯2" at bounding box center [280, 53] width 17 height 18
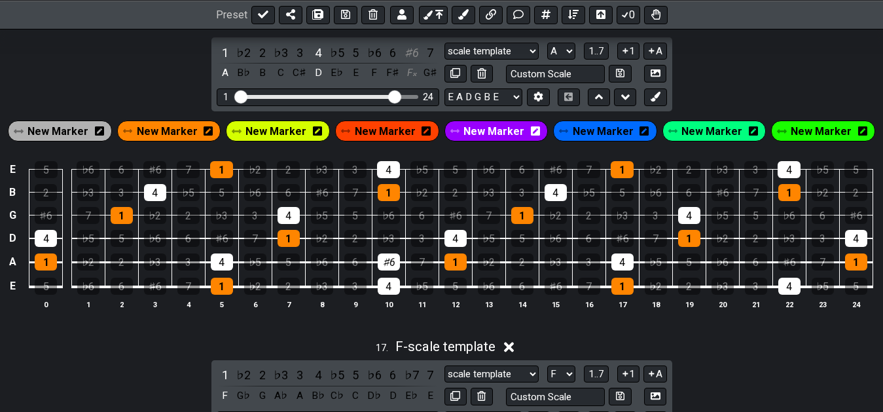
click at [277, 57] on div "♭3" at bounding box center [280, 53] width 17 height 18
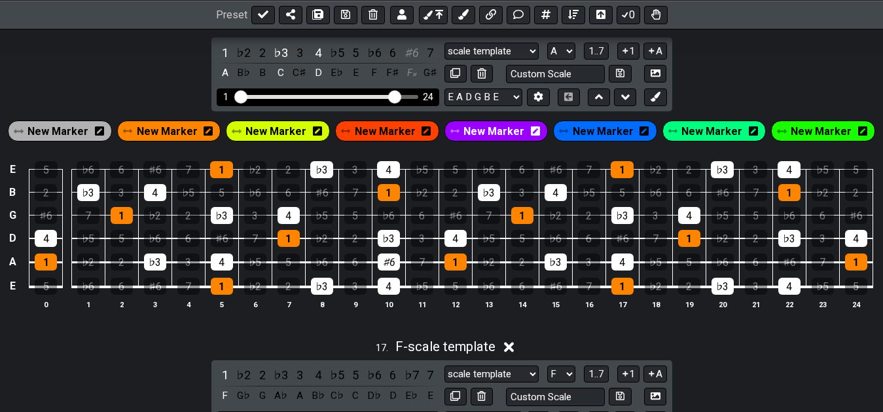
drag, startPoint x: 410, startPoint y: 58, endPoint x: 398, endPoint y: 101, distance: 44.8
click at [410, 60] on div "♯6" at bounding box center [411, 53] width 17 height 18
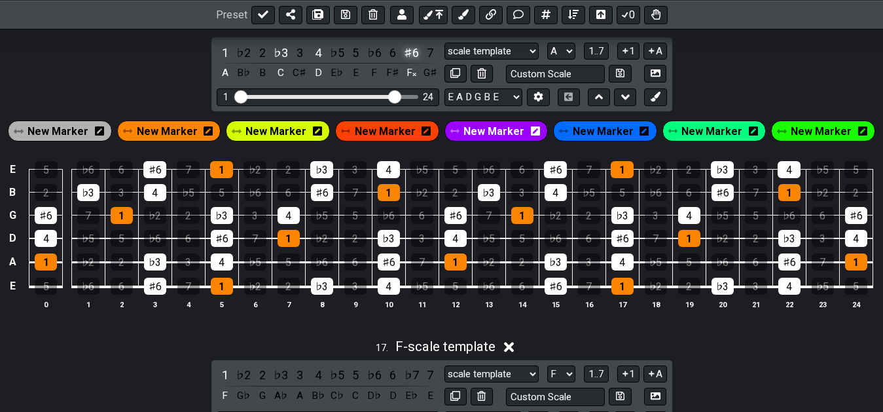
click at [405, 60] on div "♯6" at bounding box center [411, 53] width 17 height 18
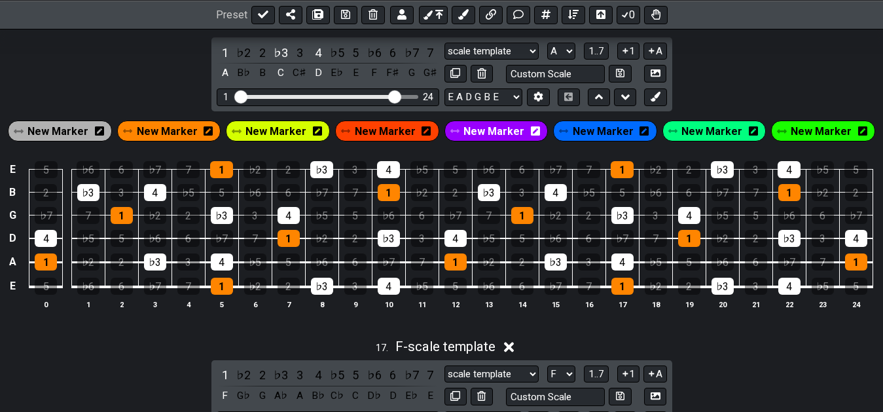
click at [405, 60] on div "♭7" at bounding box center [411, 53] width 17 height 18
